Goal: Find contact information: Find contact information

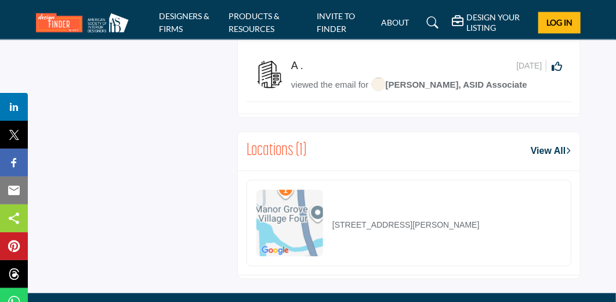
scroll to position [802, 0]
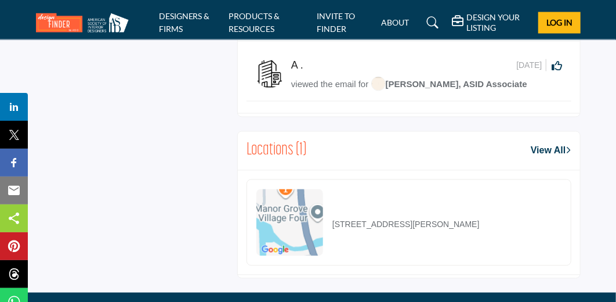
click at [542, 144] on link "View All" at bounding box center [551, 151] width 40 height 14
click at [544, 147] on link "View All" at bounding box center [551, 151] width 40 height 14
click at [569, 146] on icon at bounding box center [569, 150] width 5 height 9
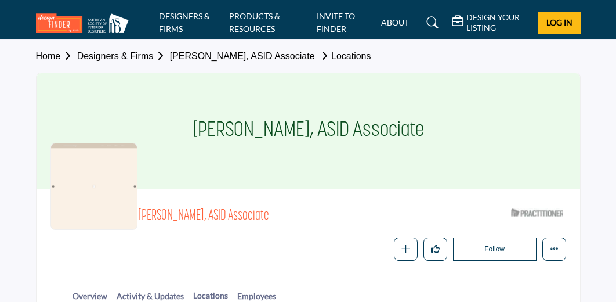
click at [229, 238] on div "Follow Following Message Recommend Add to My Suppliers Claim Listing Report Pag…" at bounding box center [352, 249] width 428 height 24
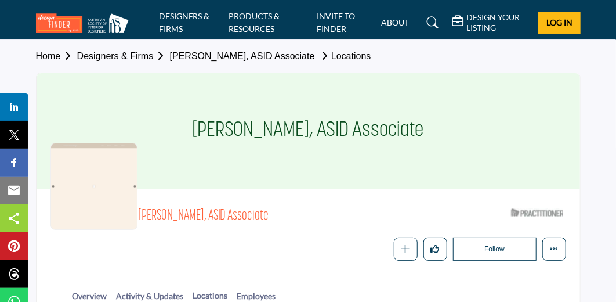
click at [43, 51] on link "Home" at bounding box center [56, 56] width 41 height 10
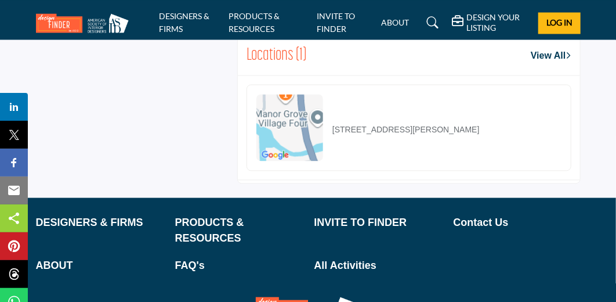
scroll to position [886, 0]
